Goal: Transaction & Acquisition: Purchase product/service

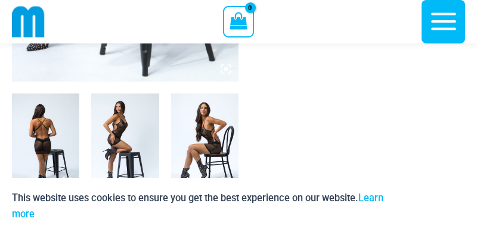
scroll to position [351, 0]
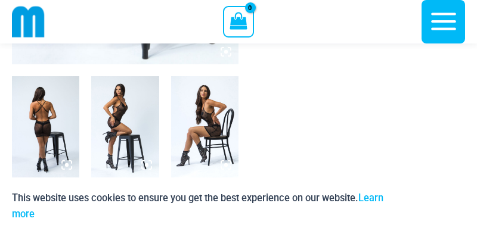
click at [56, 112] on img at bounding box center [45, 126] width 67 height 101
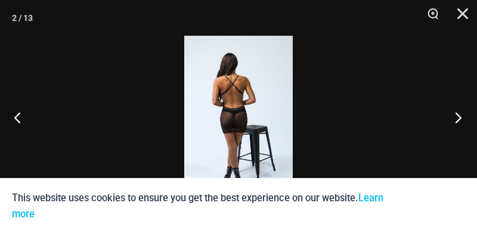
click at [458, 119] on button "Next" at bounding box center [455, 118] width 45 height 60
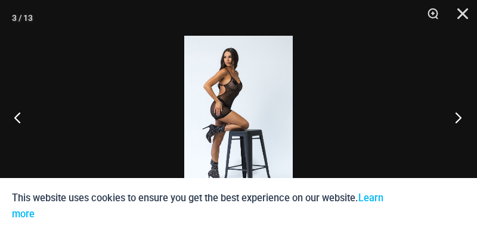
click at [458, 119] on button "Next" at bounding box center [455, 118] width 45 height 60
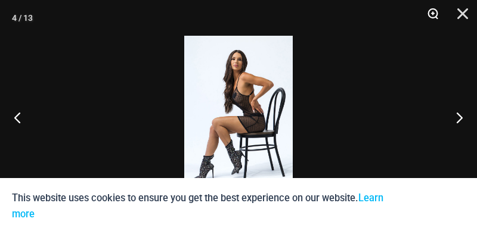
click at [434, 14] on button "Zoom" at bounding box center [429, 18] width 30 height 36
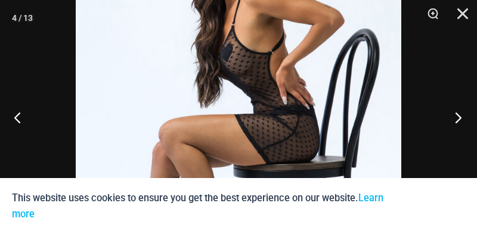
click at [459, 113] on button "Next" at bounding box center [455, 118] width 45 height 60
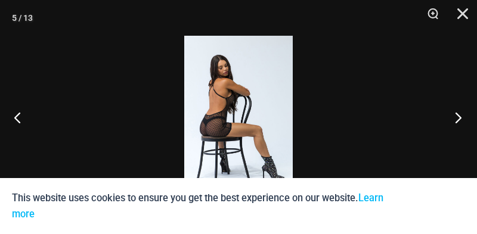
click at [459, 113] on button "Next" at bounding box center [455, 118] width 45 height 60
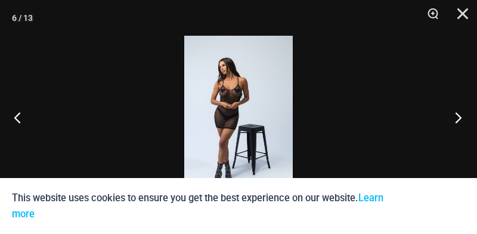
click at [459, 113] on button "Next" at bounding box center [455, 118] width 45 height 60
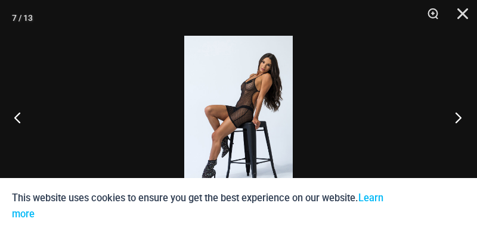
click at [459, 113] on button "Next" at bounding box center [455, 118] width 45 height 60
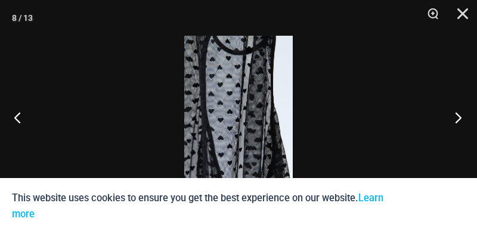
click at [459, 113] on button "Next" at bounding box center [455, 118] width 45 height 60
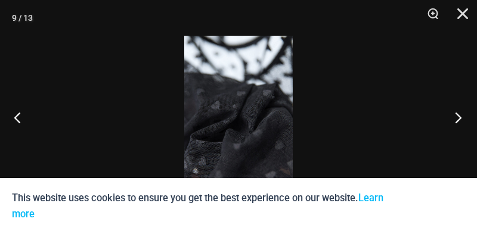
click at [459, 113] on button "Next" at bounding box center [455, 118] width 45 height 60
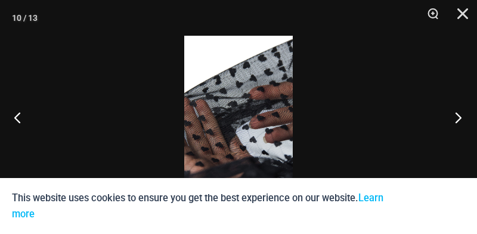
click at [459, 113] on button "Next" at bounding box center [455, 118] width 45 height 60
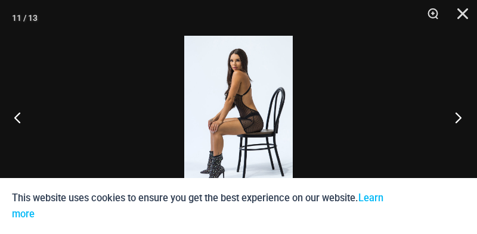
click at [459, 113] on button "Next" at bounding box center [455, 118] width 45 height 60
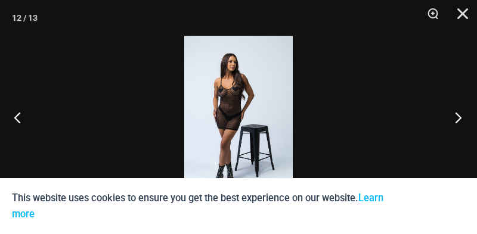
click at [459, 113] on button "Next" at bounding box center [455, 118] width 45 height 60
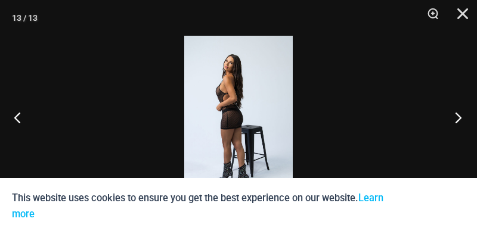
click at [459, 113] on button "Next" at bounding box center [455, 118] width 45 height 60
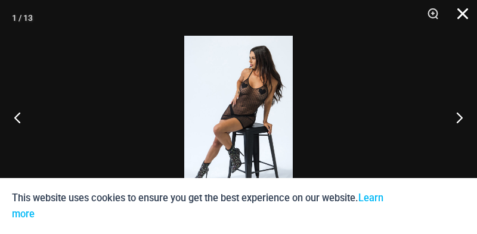
click at [465, 14] on button "Close" at bounding box center [459, 18] width 30 height 36
